Goal: Transaction & Acquisition: Purchase product/service

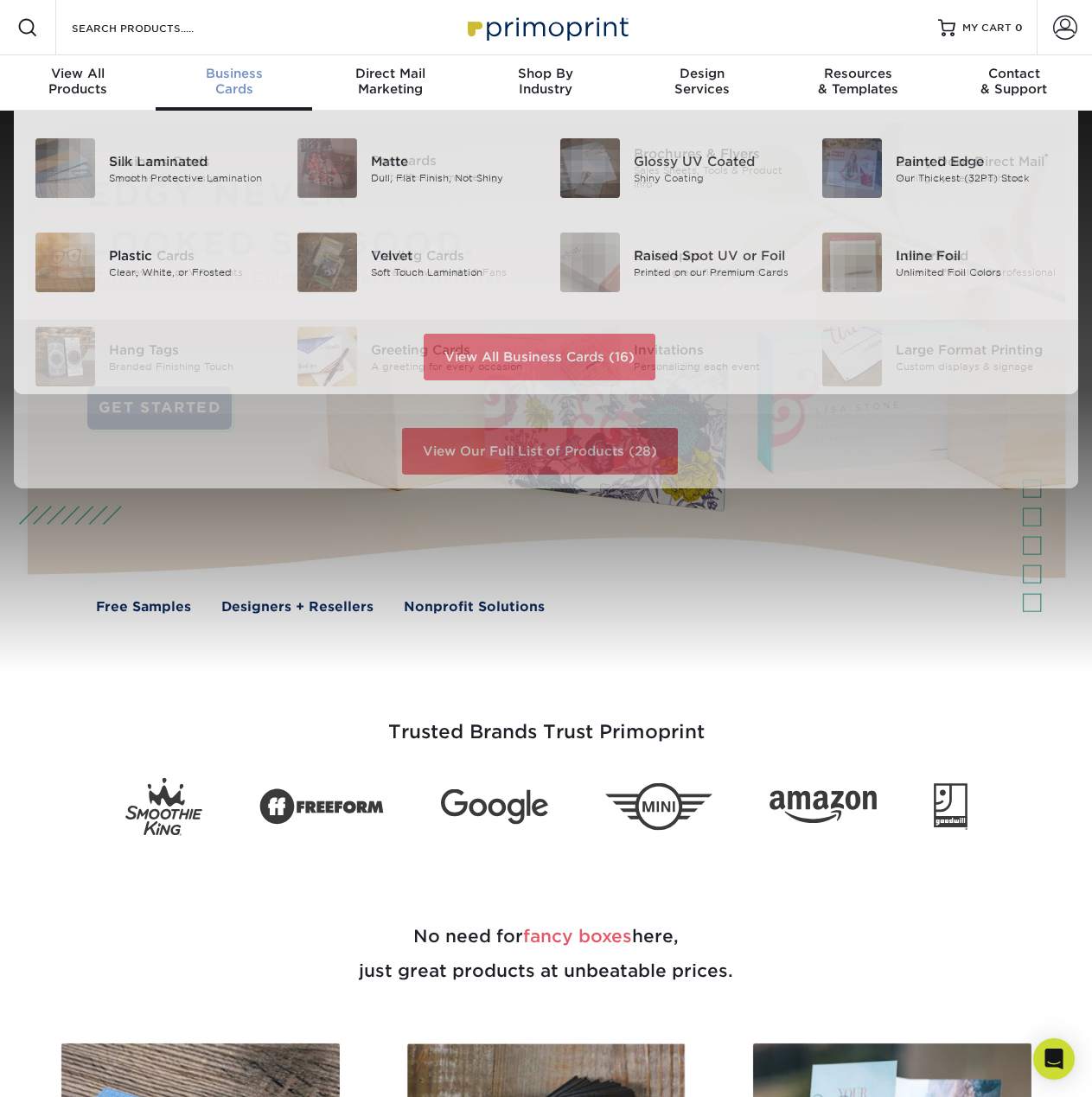
click at [245, 82] on div "Business Cards" at bounding box center [233, 81] width 155 height 31
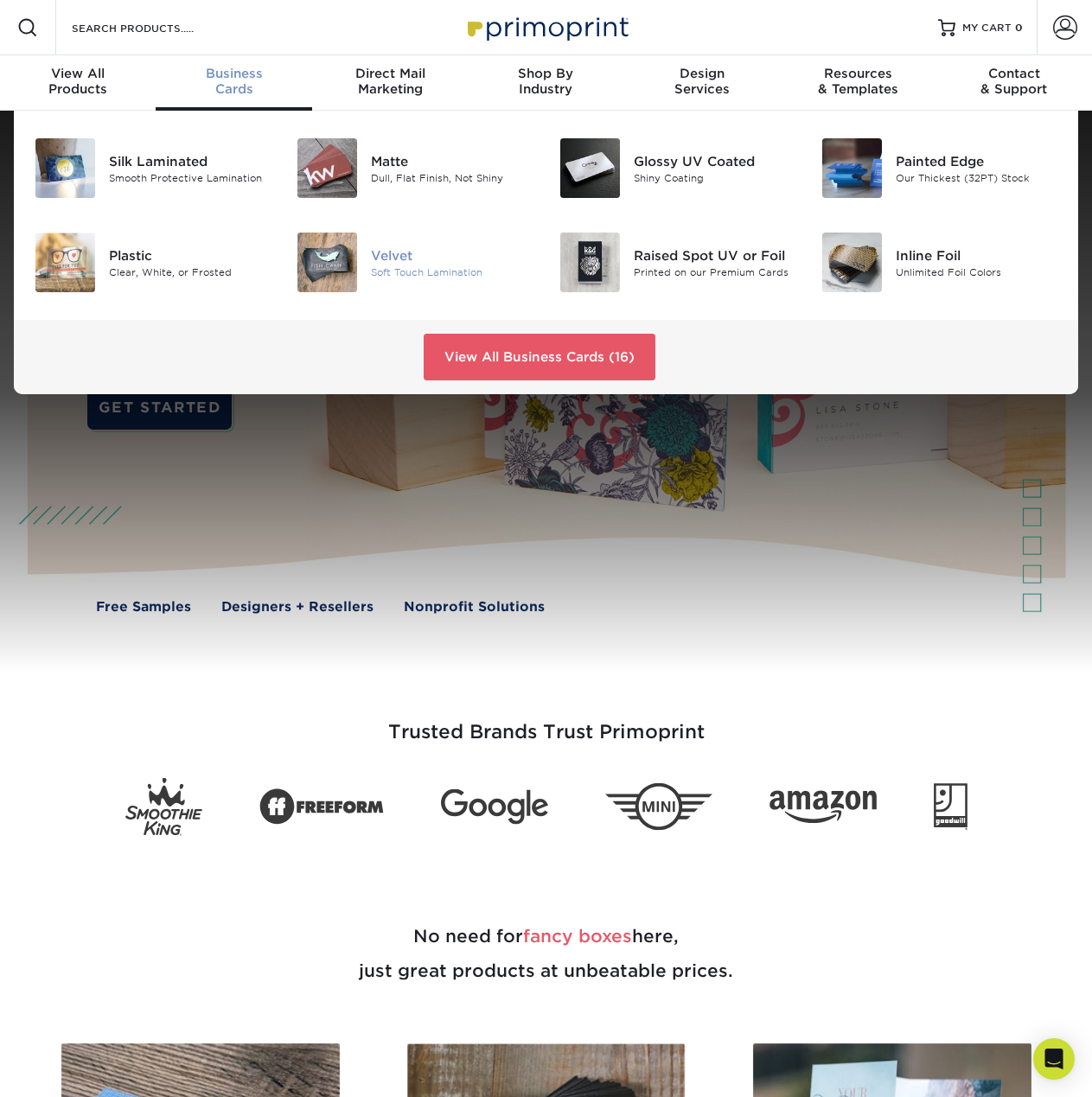
click at [397, 265] on div "Soft Touch Lamination" at bounding box center [452, 272] width 162 height 15
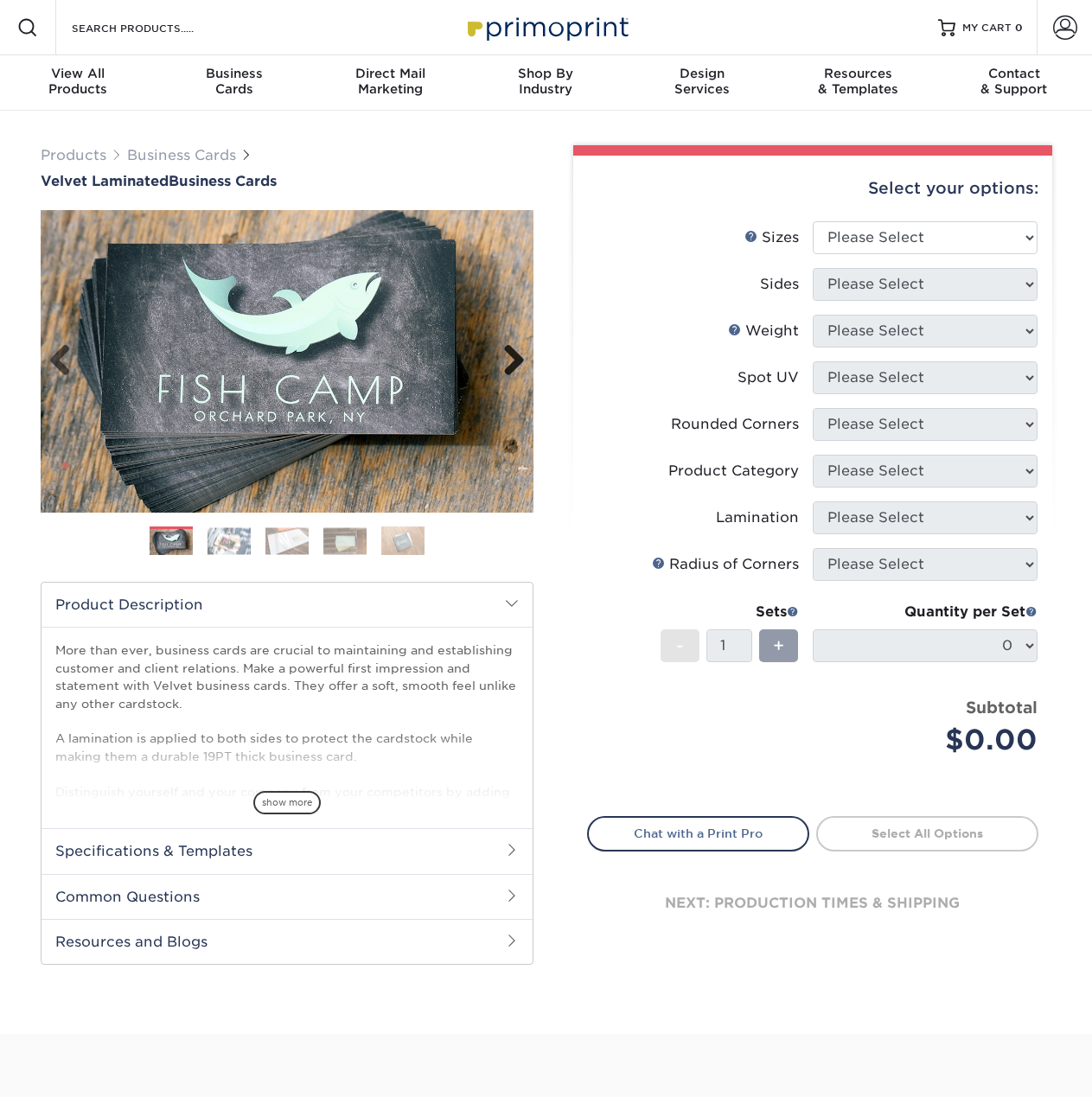
click at [514, 360] on link "Next" at bounding box center [508, 361] width 35 height 35
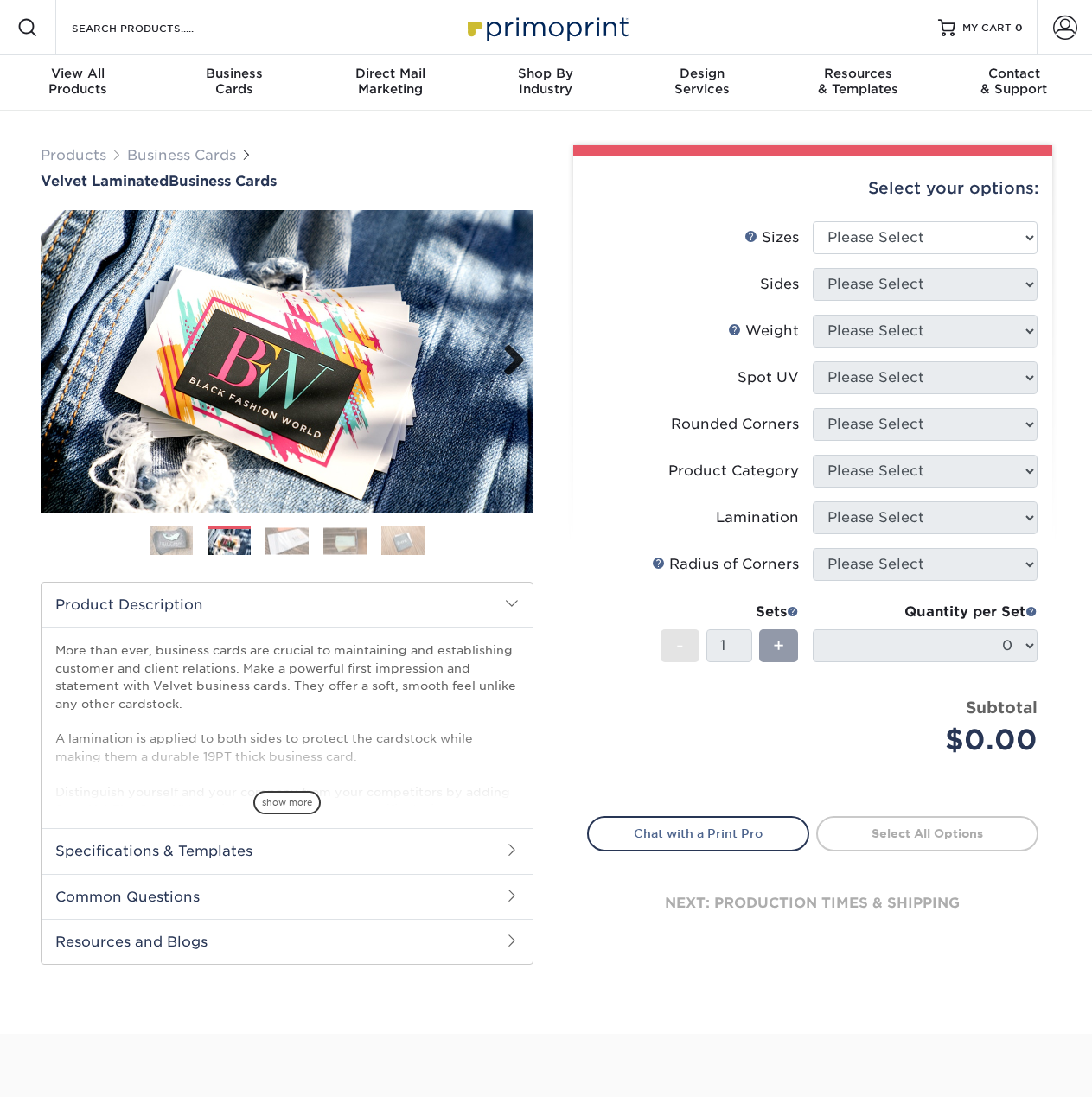
click at [514, 360] on link "Next" at bounding box center [508, 361] width 35 height 35
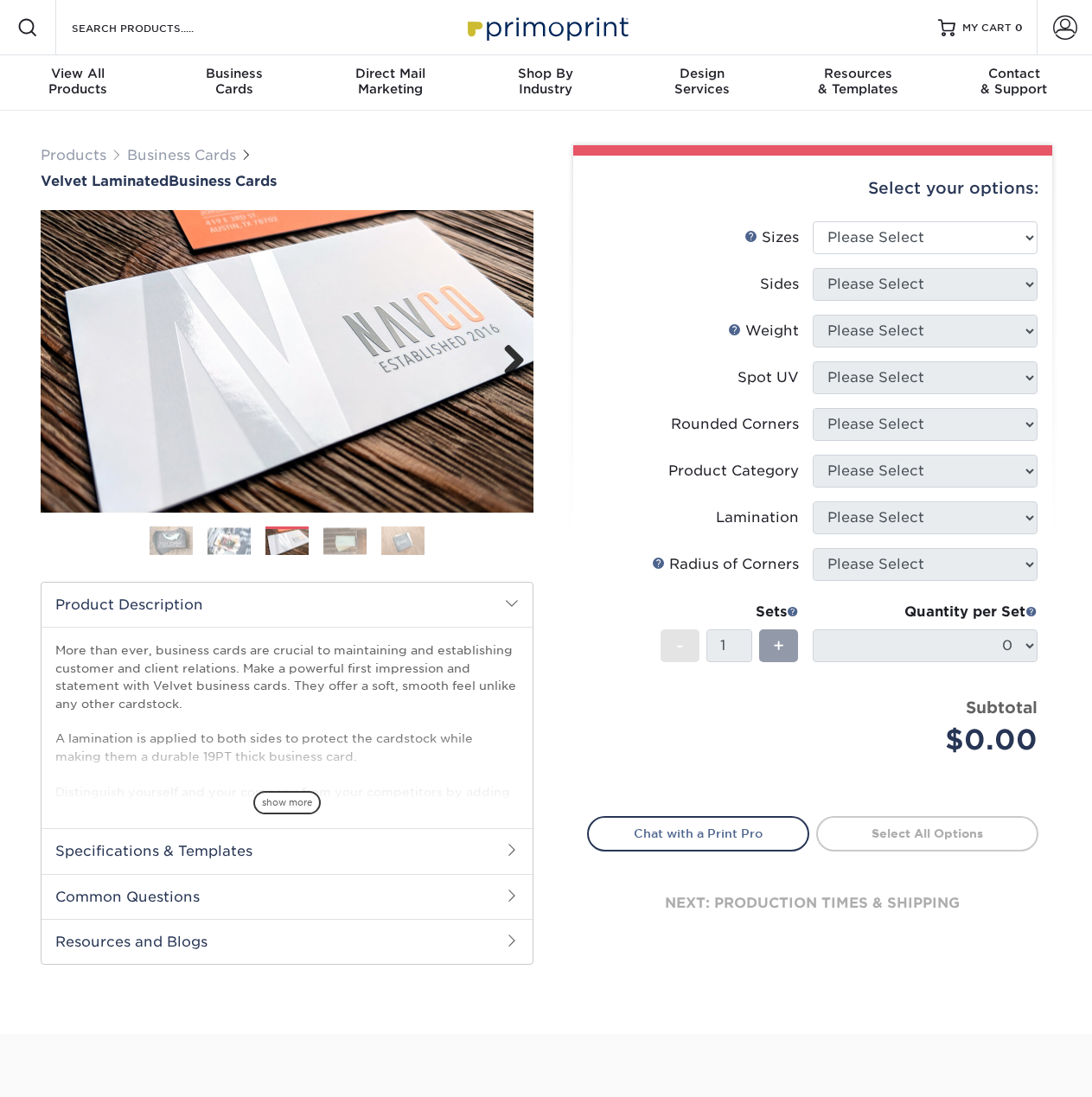
click at [514, 360] on link "Next" at bounding box center [508, 361] width 35 height 35
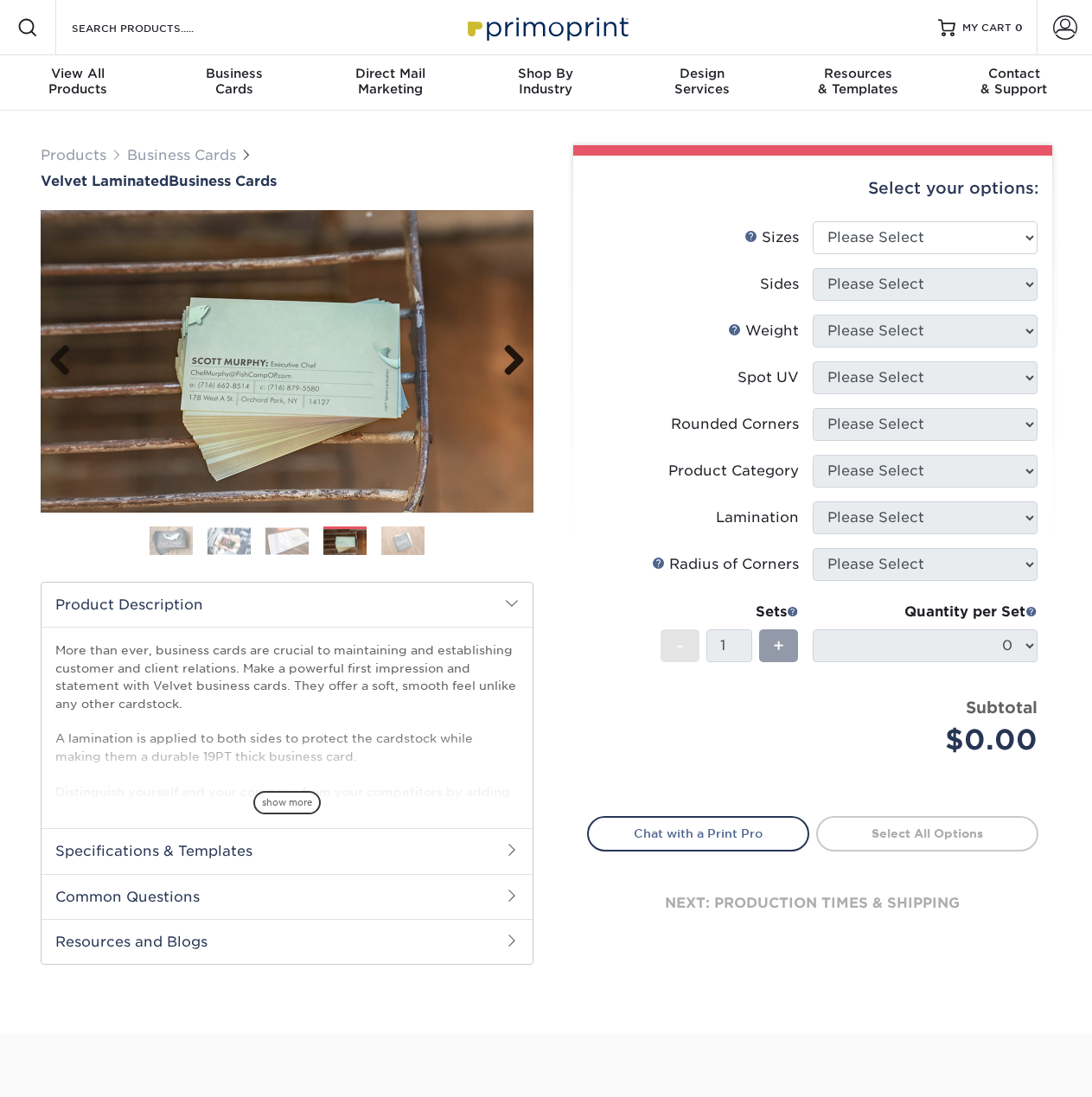
click at [514, 360] on link "Next" at bounding box center [508, 361] width 35 height 35
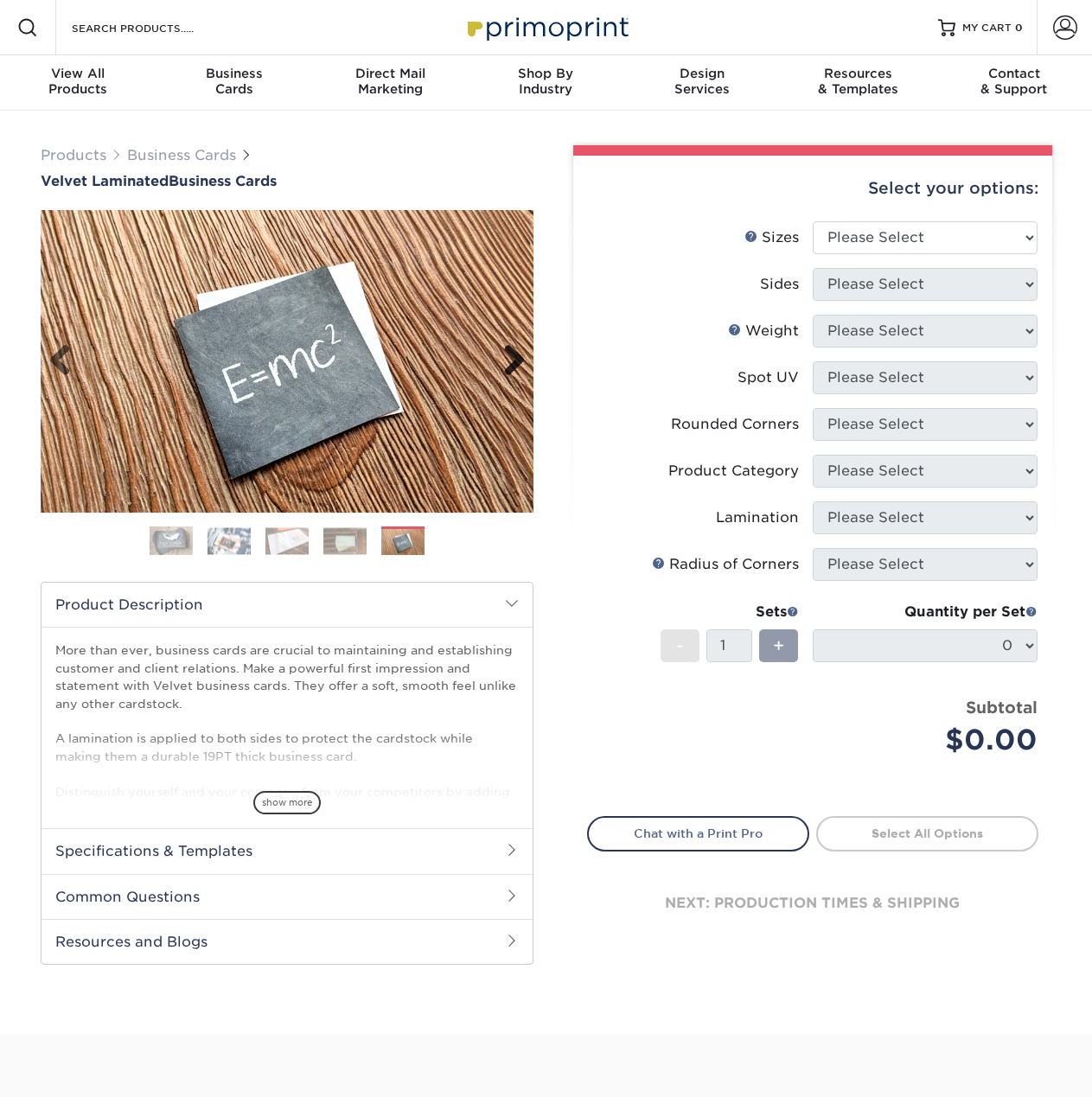
click at [514, 360] on link "Next" at bounding box center [508, 361] width 35 height 35
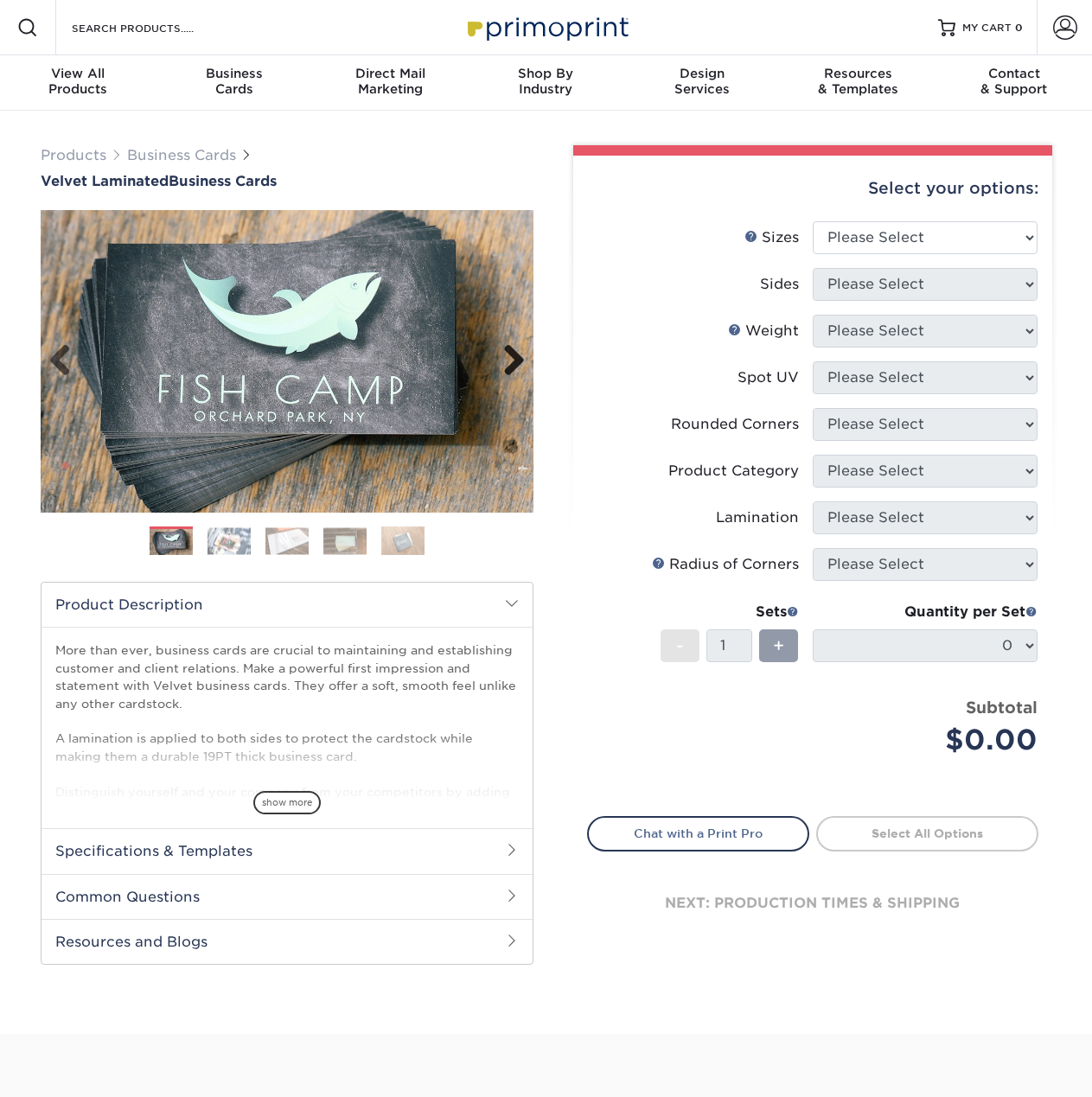
click at [514, 360] on link "Next" at bounding box center [508, 361] width 35 height 35
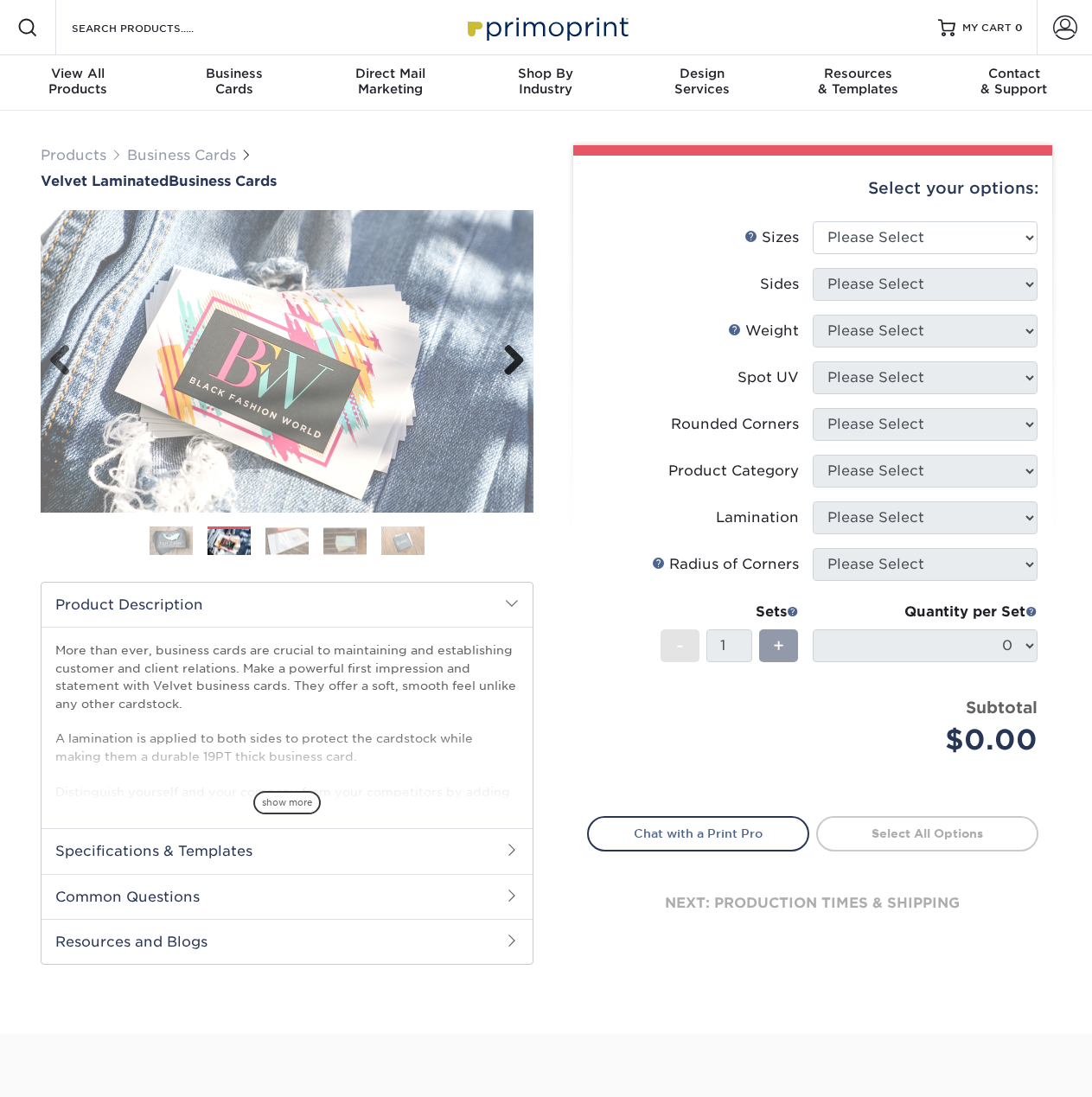
click at [514, 360] on link "Next" at bounding box center [508, 361] width 35 height 35
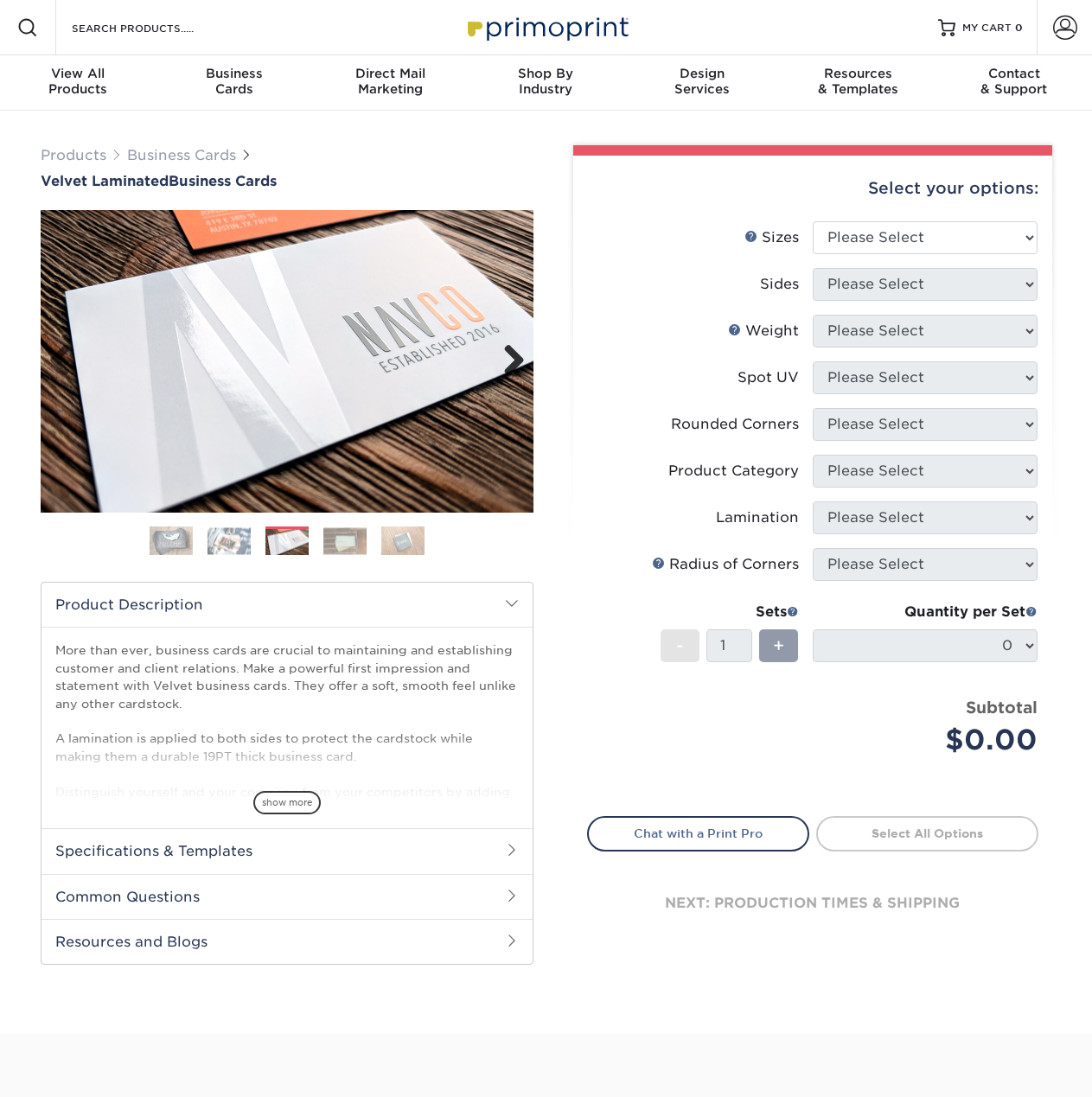
click at [514, 360] on link "Next" at bounding box center [508, 361] width 35 height 35
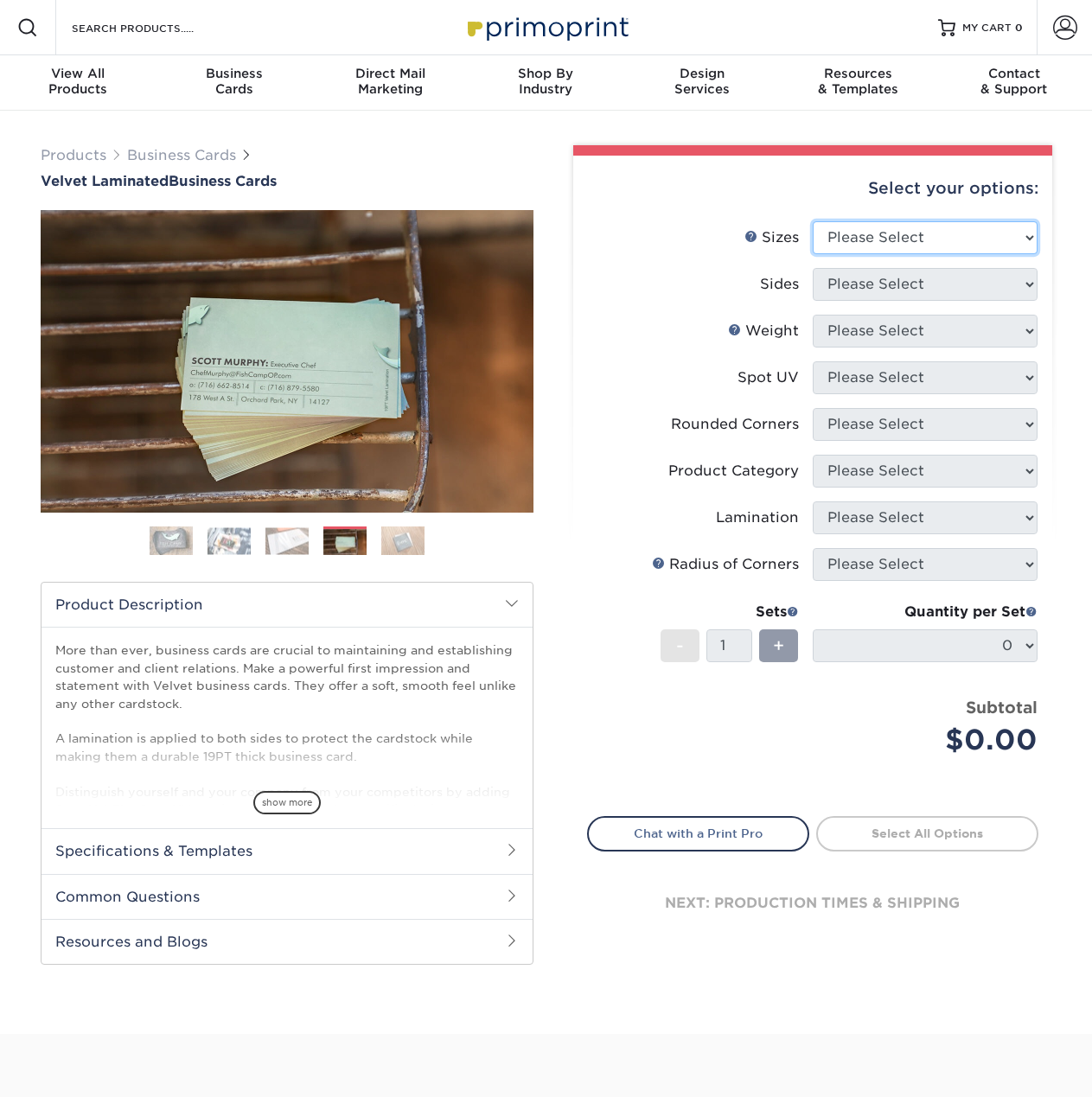
click at [890, 243] on select "Please Select 1.5" x 3.5" - Mini 1.75" x 3.5" - Mini 2" x 2" - Square 2" x 3" -…" at bounding box center [926, 238] width 225 height 33
select select "2.00x3.50"
click at [813, 221] on select "Please Select 1.5" x 3.5" - Mini 1.75" x 3.5" - Mini 2" x 2" - Square 2" x 3" -…" at bounding box center [926, 238] width 225 height 33
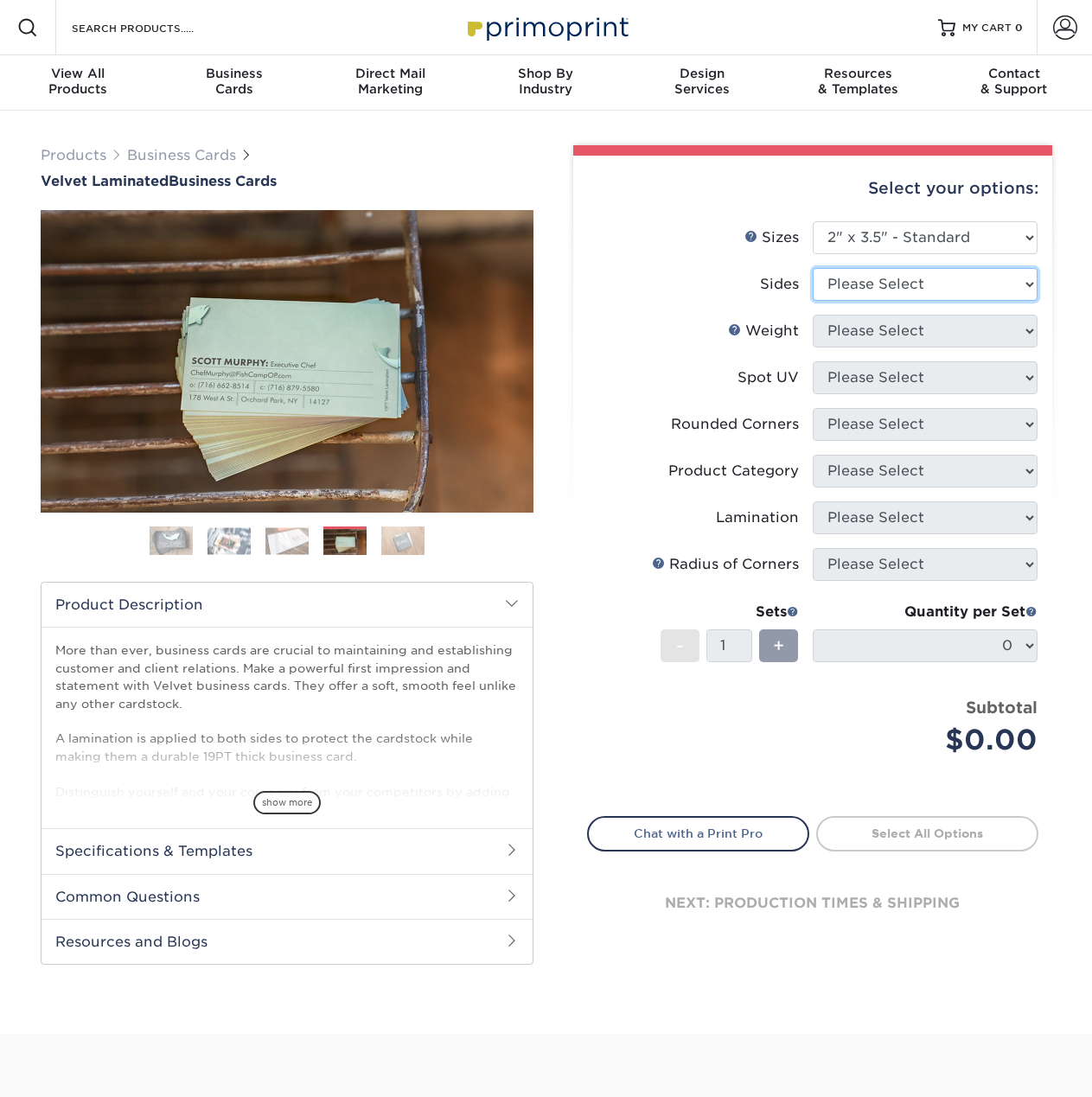
click at [925, 286] on select "Please Select Print Both Sides Print Front Only" at bounding box center [926, 284] width 225 height 33
select select "32d3c223-f82c-492b-b915-ba065a00862f"
click at [813, 268] on select "Please Select Print Both Sides Print Front Only" at bounding box center [926, 284] width 225 height 33
click at [912, 326] on select "Please Select 16PT" at bounding box center [926, 331] width 225 height 33
select select "16PT"
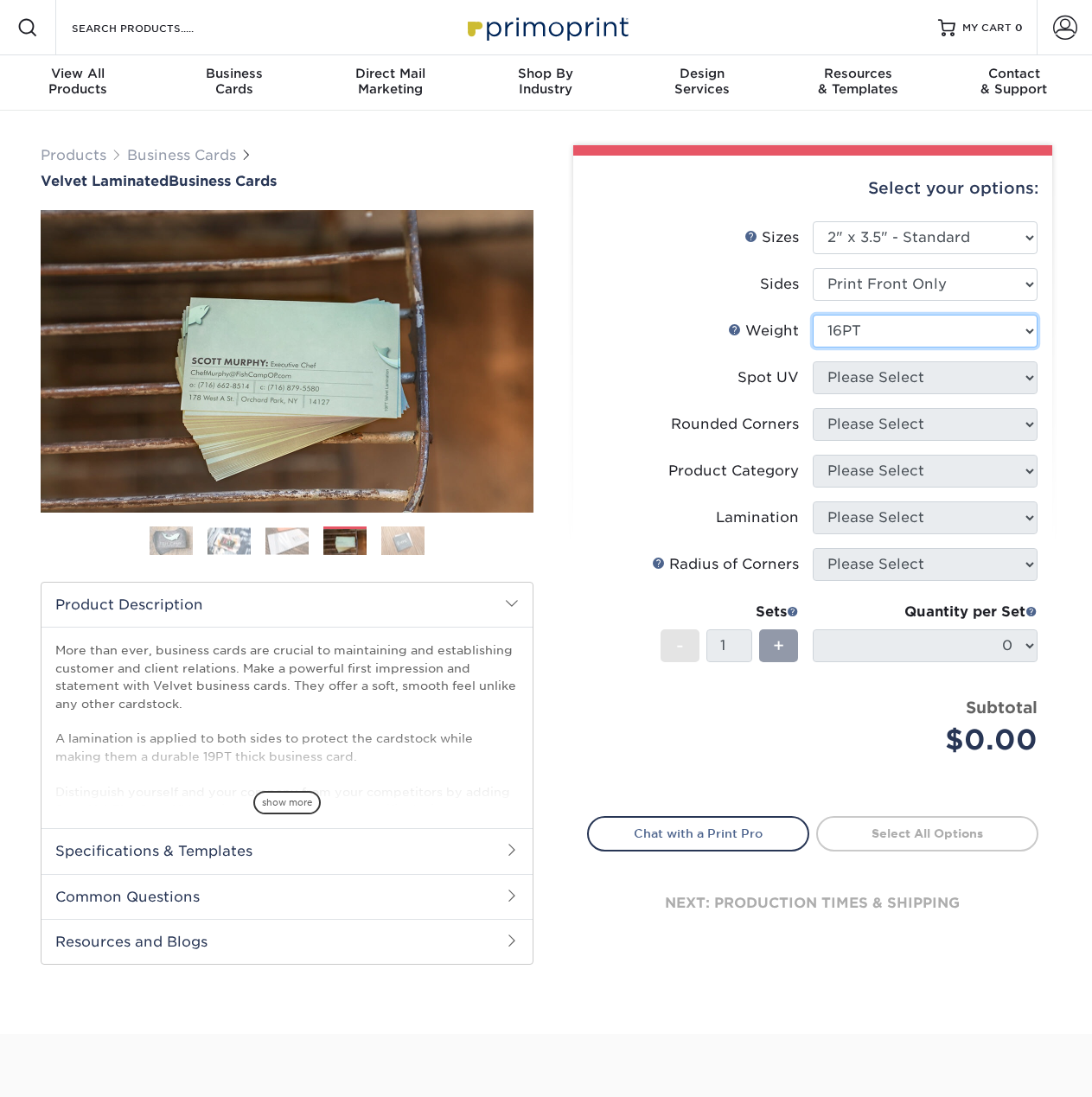
click at [813, 314] on select "Please Select 16PT" at bounding box center [926, 331] width 225 height 33
click at [894, 376] on select "Please Select No Spot UV Front Only" at bounding box center [926, 378] width 225 height 33
click at [896, 375] on select "Please Select No Spot UV Front Only" at bounding box center [926, 378] width 225 height 33
click at [327, 846] on h2 "Specifications & Templates" at bounding box center [286, 850] width 491 height 45
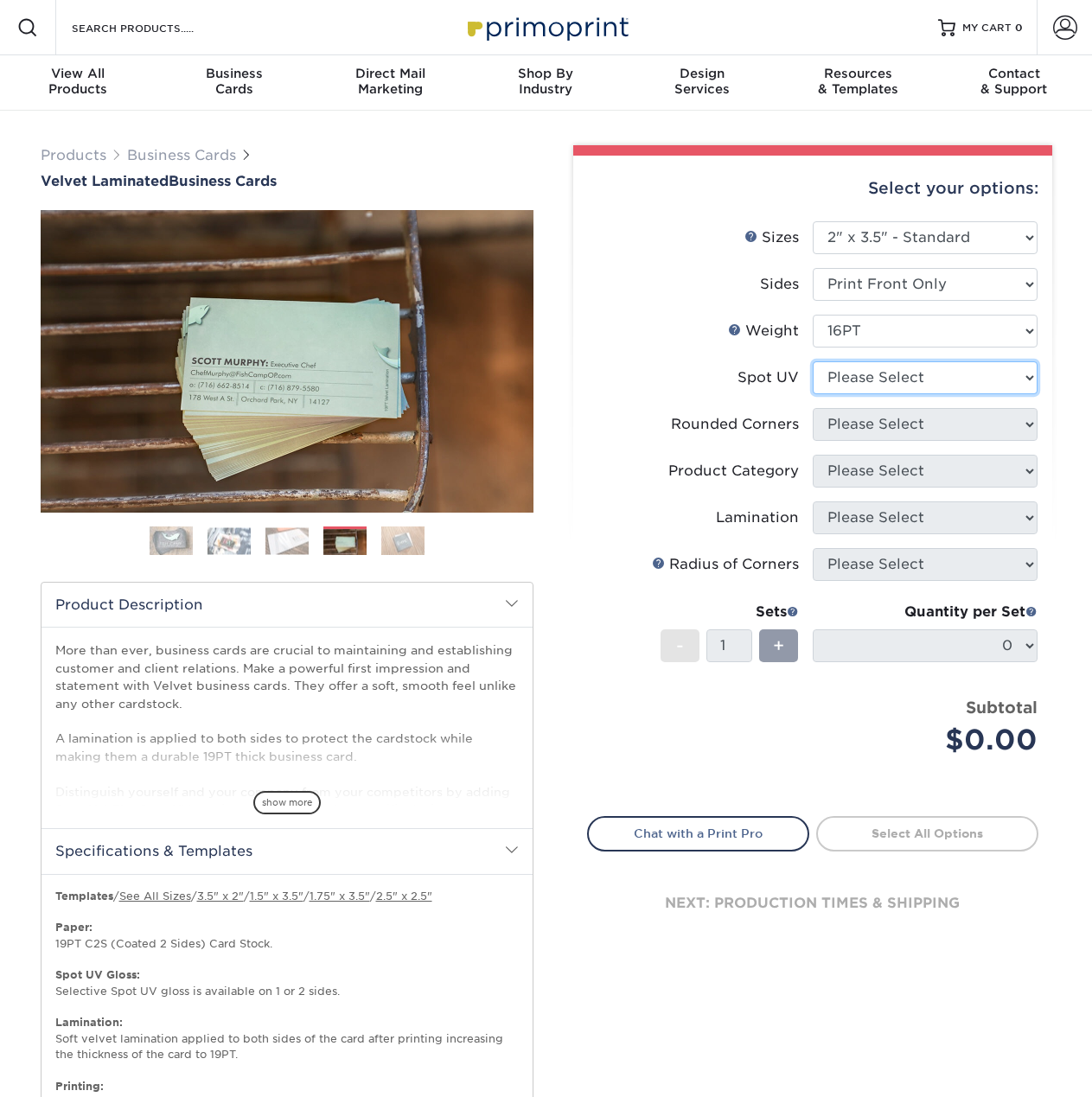
click at [868, 384] on select "Please Select No Spot UV Front Only" at bounding box center [926, 378] width 225 height 33
click at [813, 361] on select "Please Select No Spot UV Front Only" at bounding box center [926, 378] width 225 height 33
click at [235, 536] on img at bounding box center [229, 540] width 43 height 27
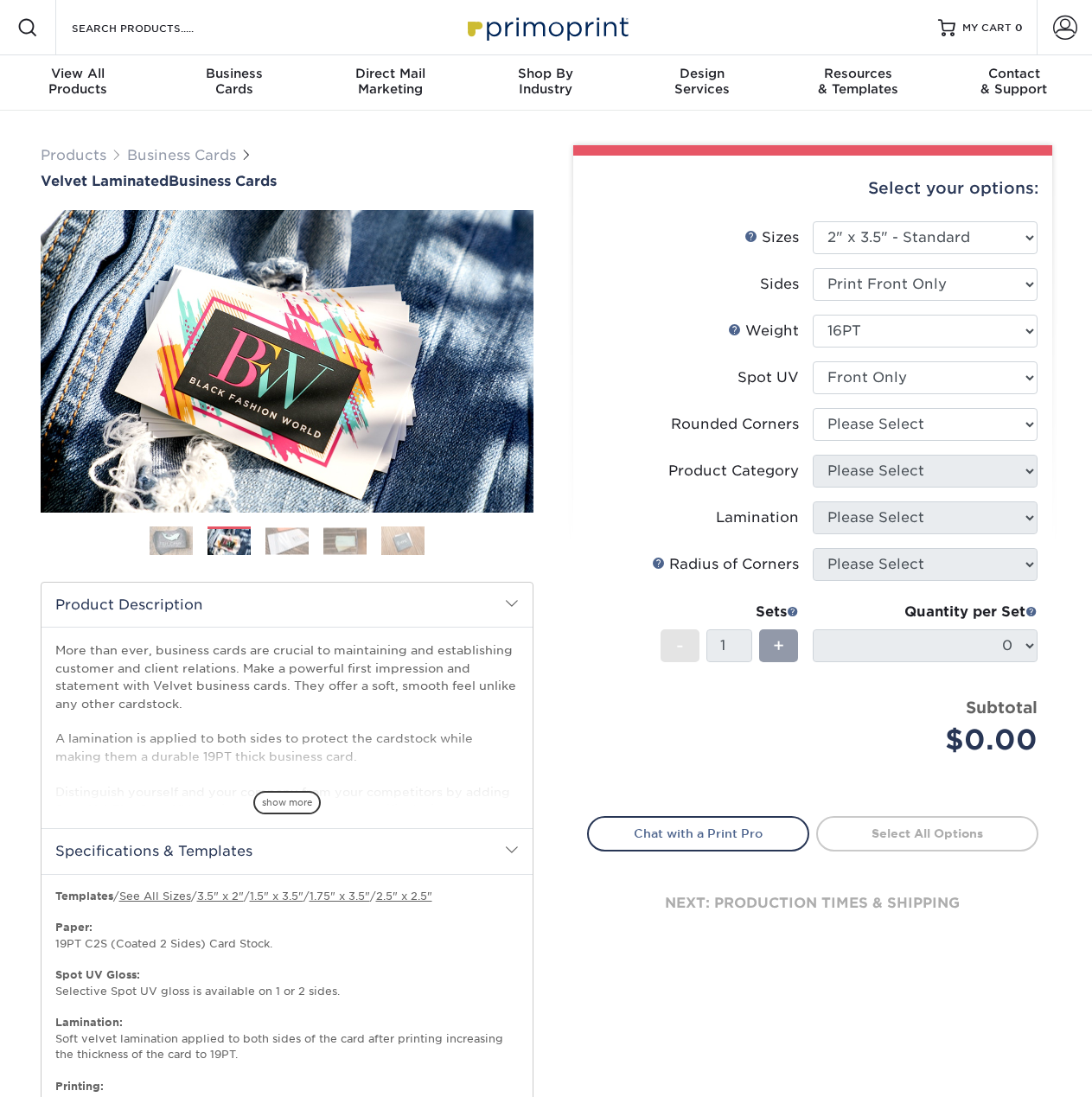
click at [284, 539] on img at bounding box center [286, 540] width 43 height 27
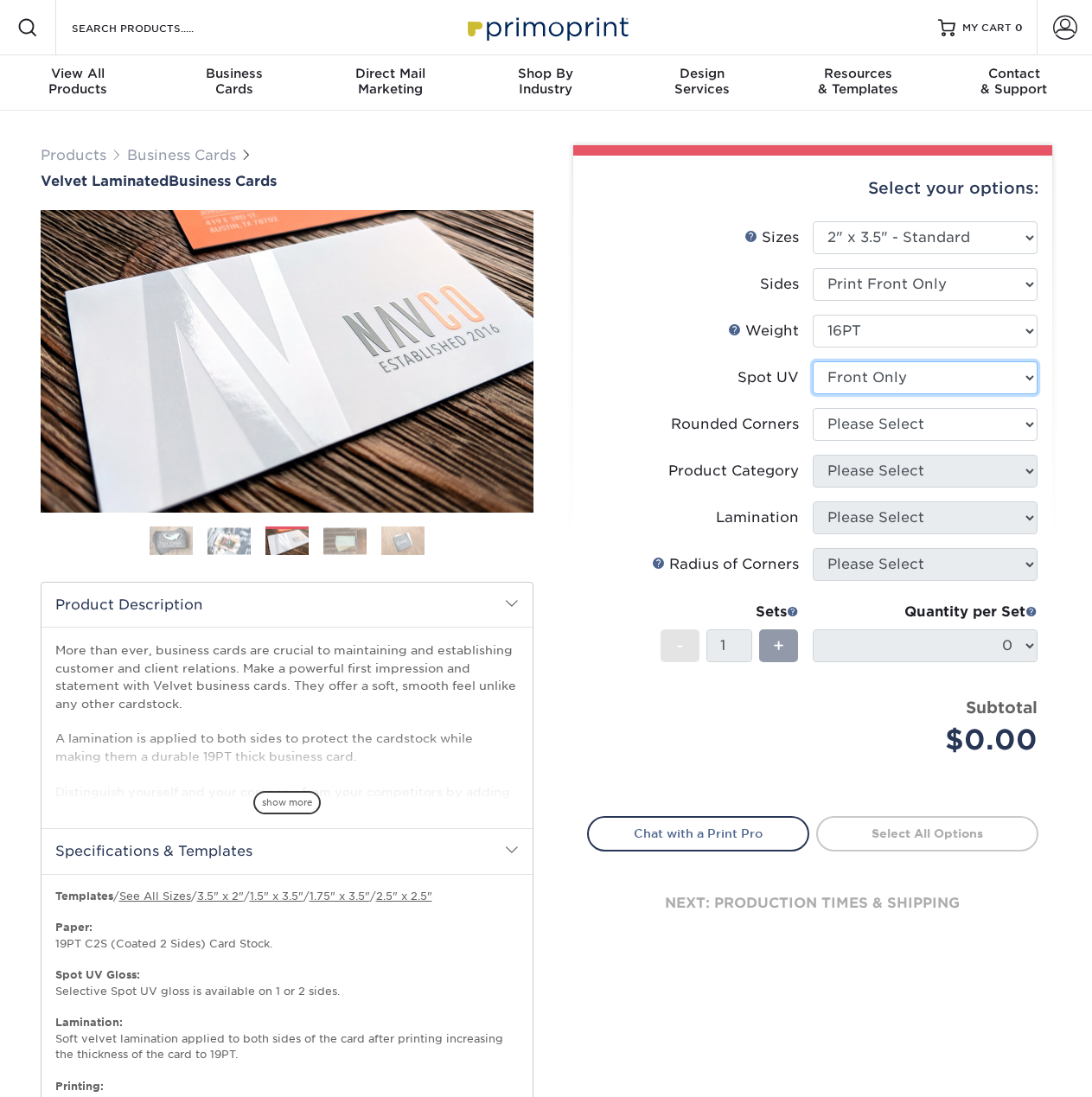
click at [934, 383] on select "Please Select No Spot UV Front Only" at bounding box center [926, 378] width 225 height 33
select select "3"
click at [813, 361] on select "Please Select No Spot UV Front Only" at bounding box center [926, 378] width 225 height 33
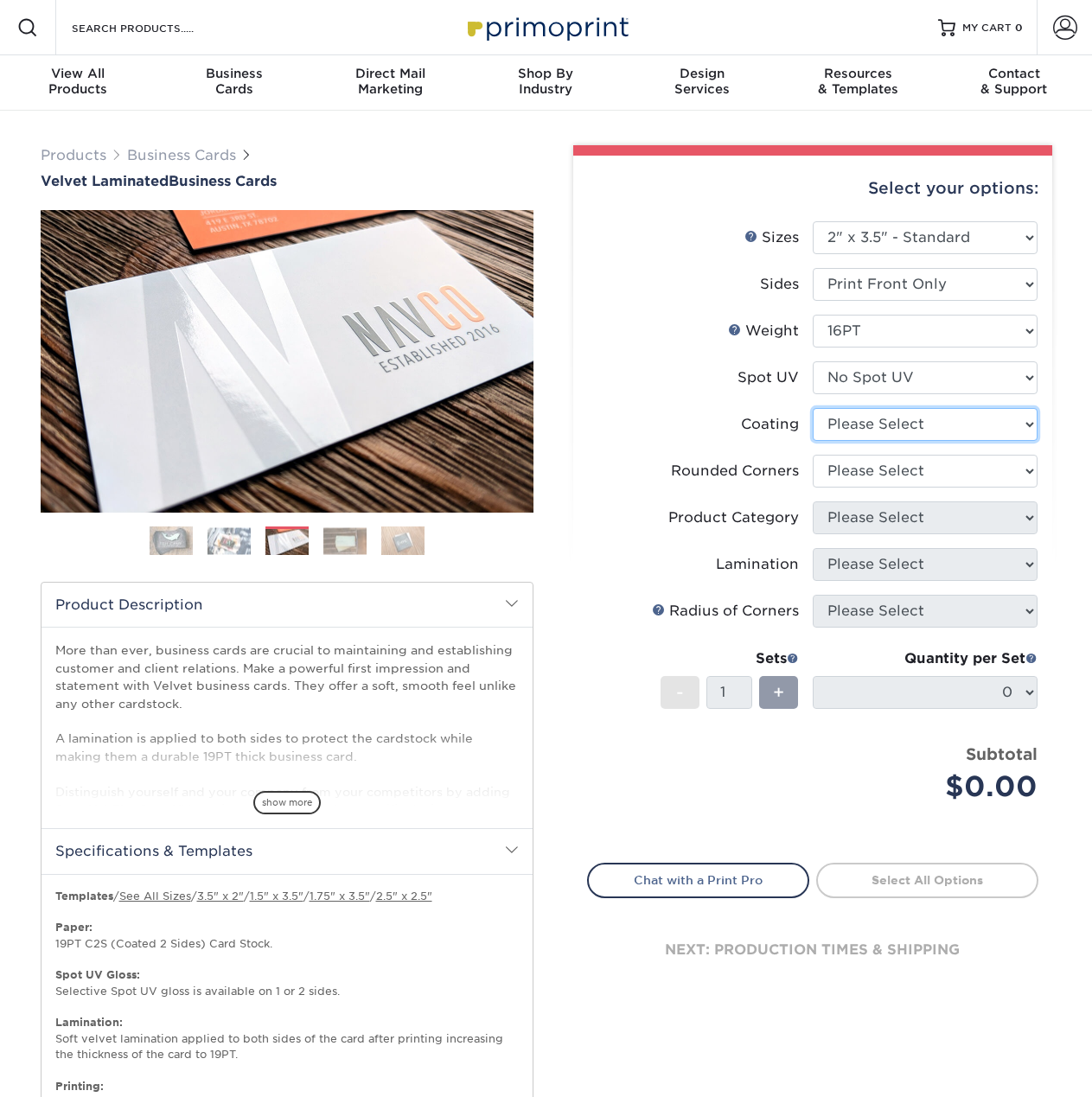
click at [888, 426] on select at bounding box center [926, 424] width 225 height 33
click at [911, 418] on select at bounding box center [926, 424] width 225 height 33
click at [873, 382] on select "Please Select No Spot UV Front Only" at bounding box center [926, 378] width 225 height 33
click at [878, 428] on select at bounding box center [926, 424] width 225 height 33
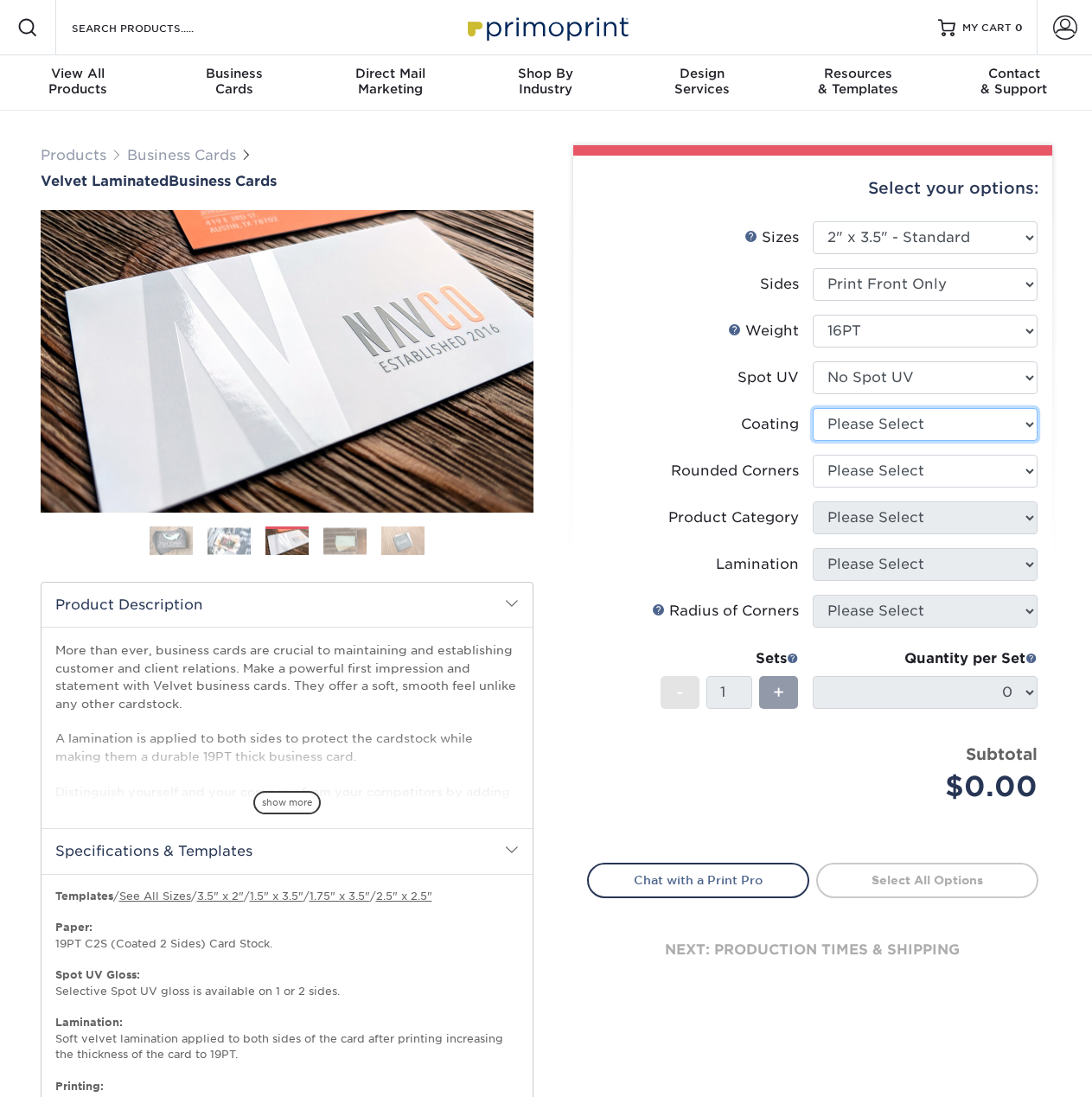
click at [895, 418] on select at bounding box center [926, 424] width 225 height 33
click at [890, 435] on select at bounding box center [926, 424] width 225 height 33
select select "3e7618de-abca-4bda-9f97-8b9129e913d8"
click at [813, 408] on select at bounding box center [926, 424] width 225 height 33
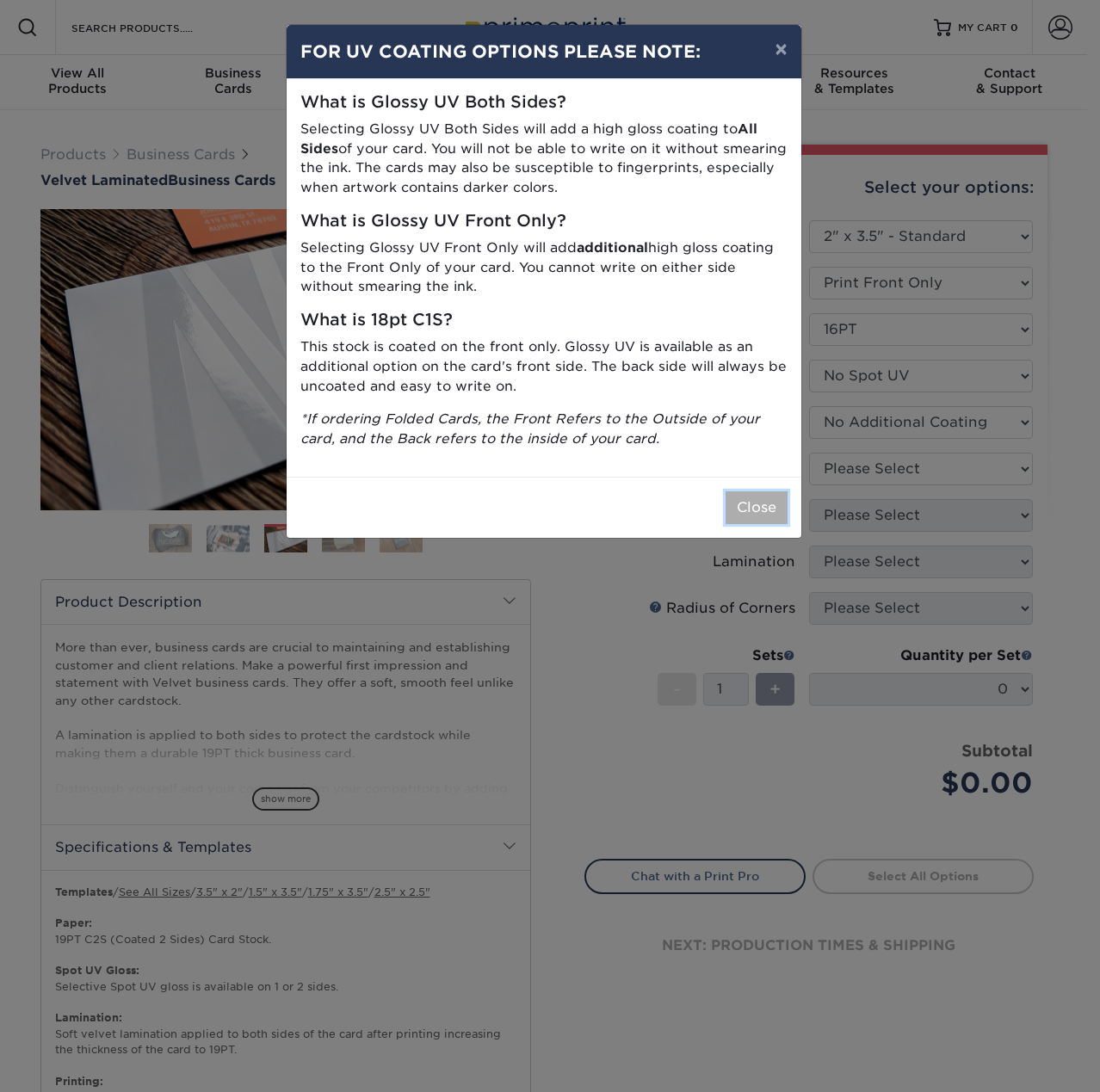
click at [746, 507] on button "Close" at bounding box center [756, 508] width 62 height 33
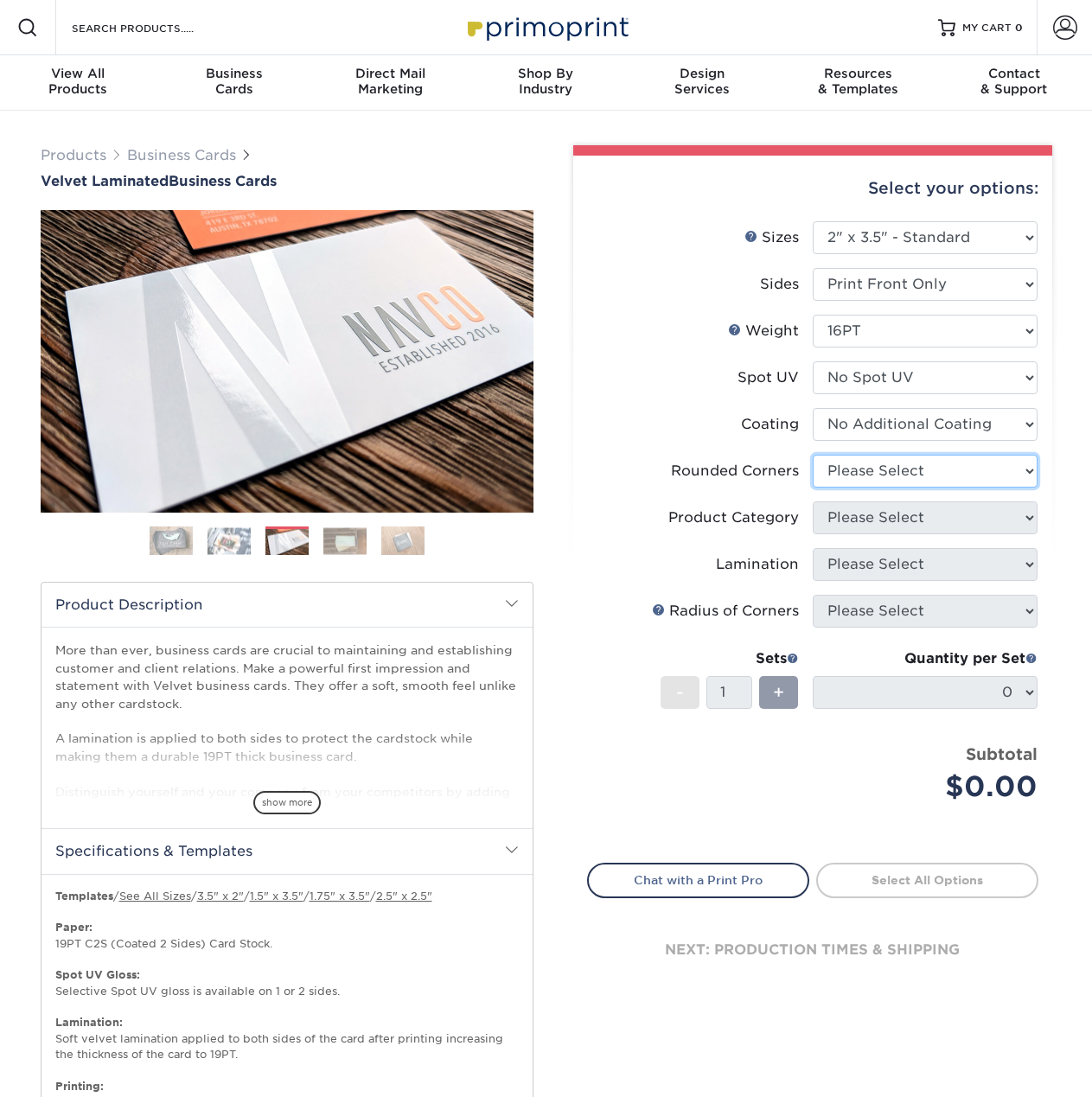
click at [917, 474] on select "Please Select Yes - Round 2 Corners Yes - Round 4 Corners No" at bounding box center [926, 471] width 225 height 33
click at [813, 454] on select "Please Select Yes - Round 2 Corners Yes - Round 4 Corners No" at bounding box center [926, 471] width 225 height 33
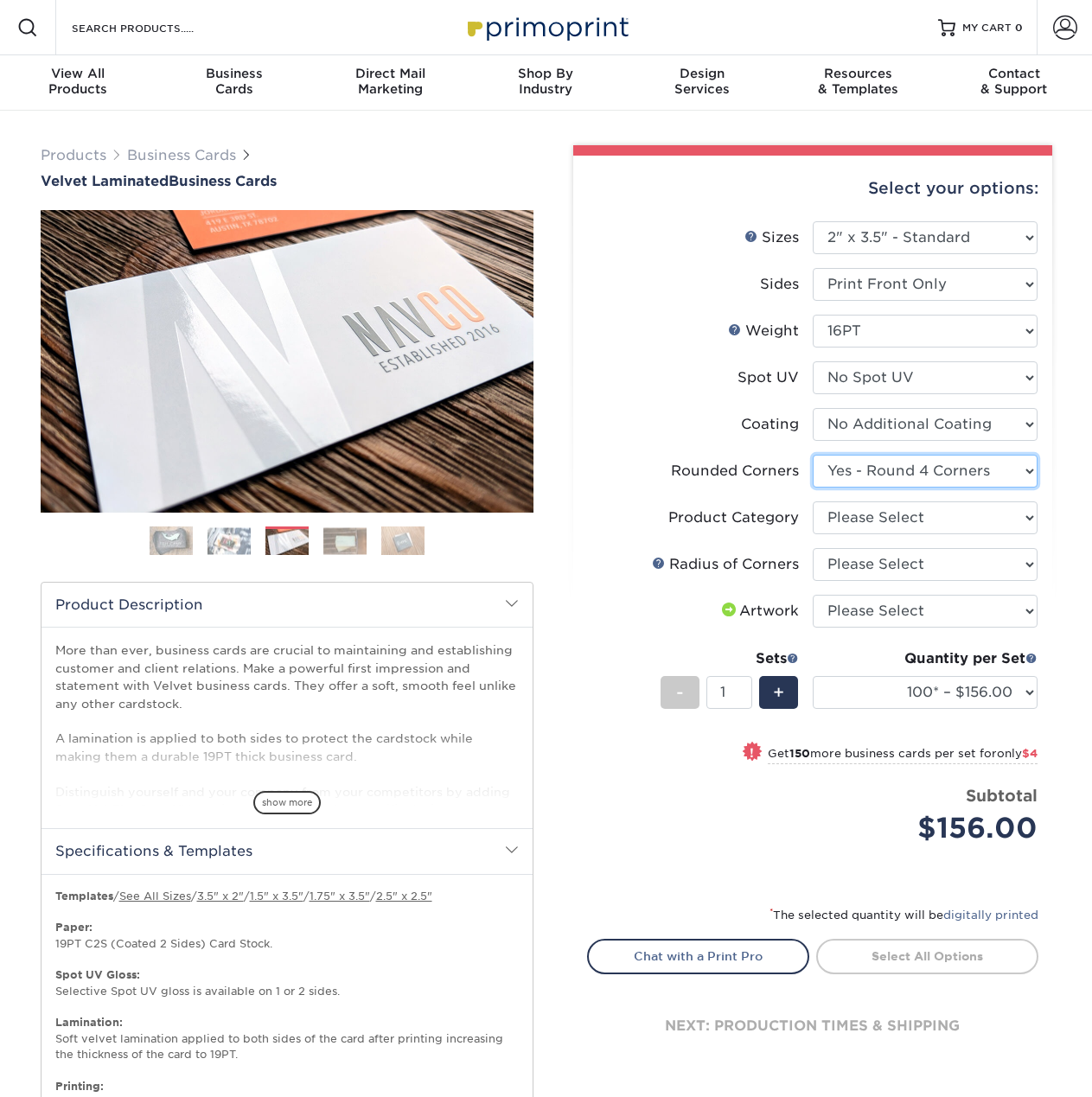
click at [905, 475] on select "Please Select Yes - Round 2 Corners Yes - Round 4 Corners No" at bounding box center [926, 471] width 225 height 33
click at [813, 454] on select "Please Select Yes - Round 2 Corners Yes - Round 4 Corners No" at bounding box center [926, 471] width 225 height 33
click at [905, 469] on select "Please Select Yes - Round 2 Corners Yes - Round 4 Corners No" at bounding box center [926, 471] width 225 height 33
select select "0"
click at [813, 454] on select "Please Select Yes - Round 2 Corners Yes - Round 4 Corners No" at bounding box center [926, 471] width 225 height 33
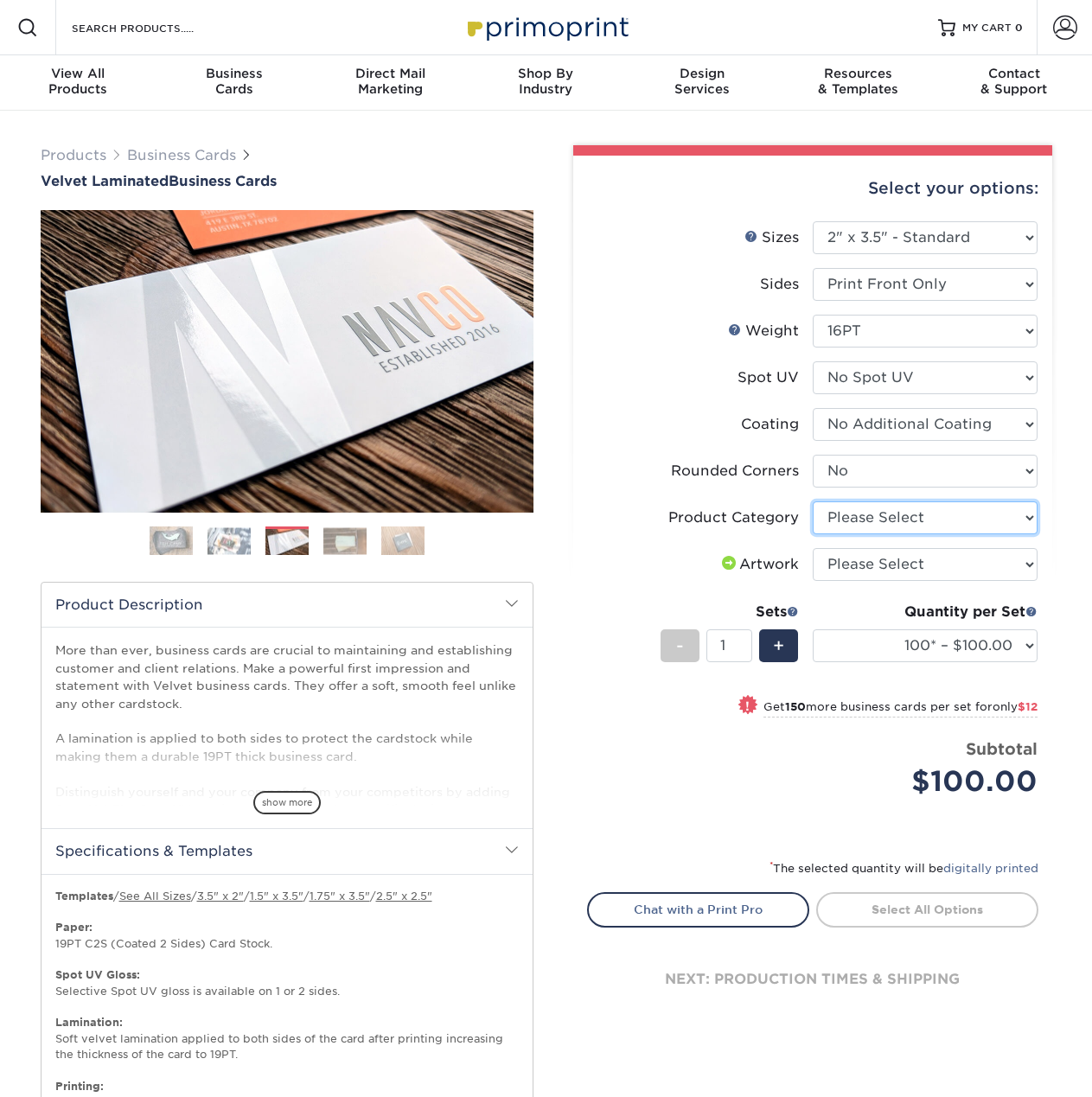
click at [909, 525] on select "Please Select Business Cards" at bounding box center [926, 517] width 225 height 33
select select "3b5148f1-0588-4f88-a218-97bcfdce65c1"
click at [813, 501] on select "Please Select Business Cards" at bounding box center [926, 517] width 225 height 33
click at [920, 574] on select "Please Select I will upload files I need a design - $100" at bounding box center [926, 565] width 225 height 33
select select "upload"
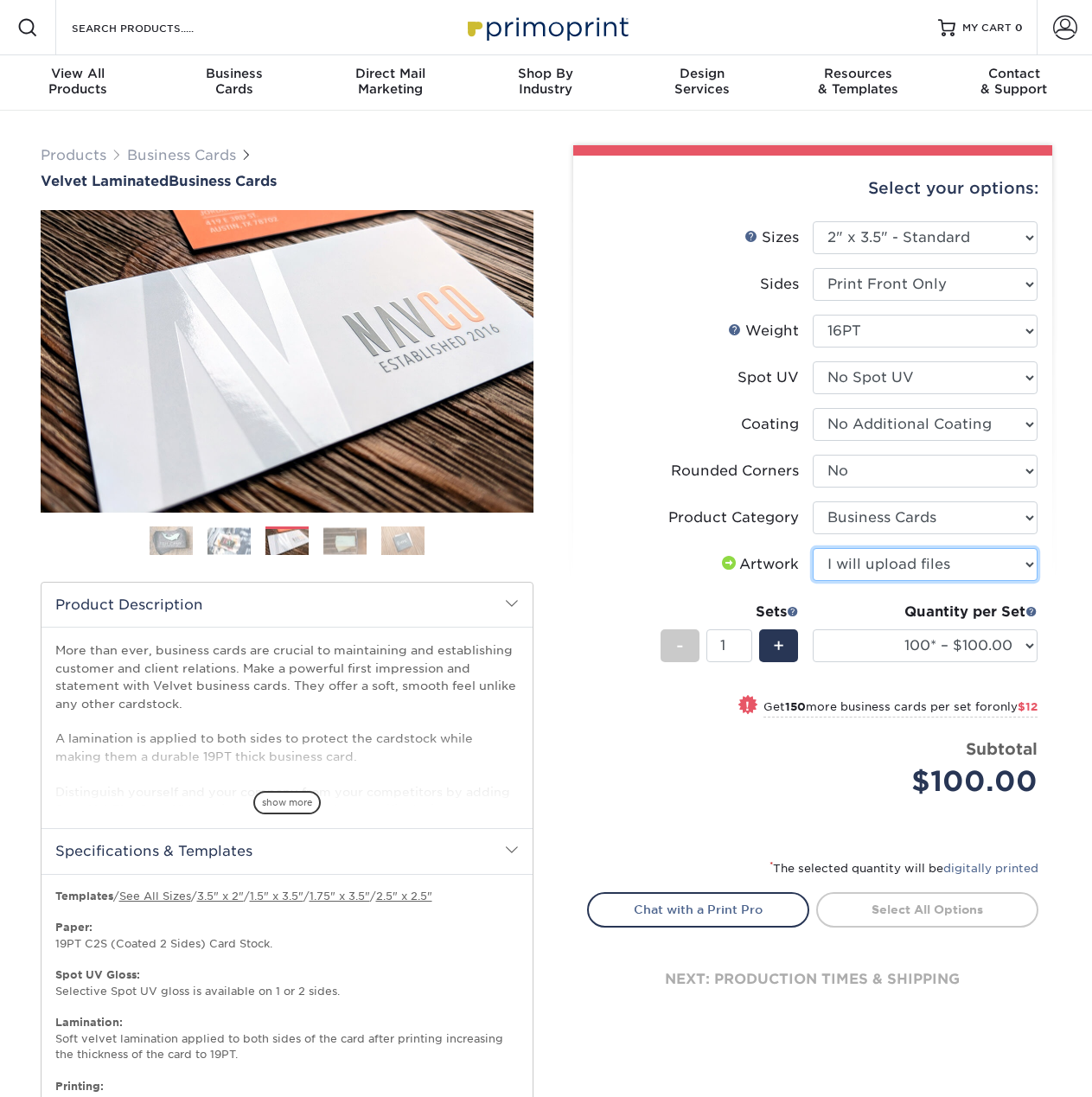
click at [813, 548] on select "Please Select I will upload files I need a design - $100" at bounding box center [926, 565] width 225 height 33
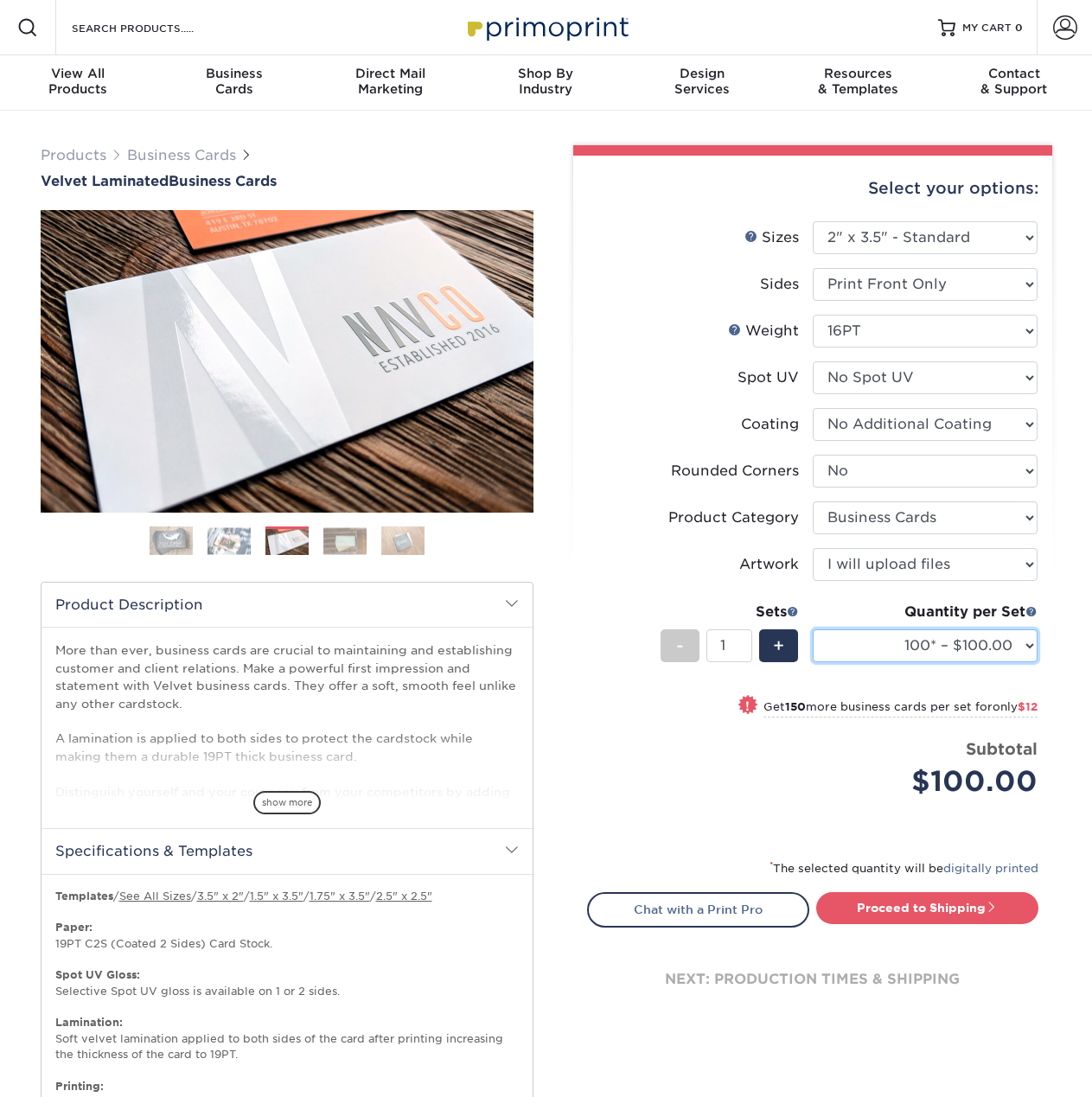
click at [931, 644] on select "100* – $100.00 250* – $112.00 500 – $120.00 1000 – $156.00 2500 – $307.00 5000 …" at bounding box center [926, 645] width 225 height 33
